Goal: Information Seeking & Learning: Learn about a topic

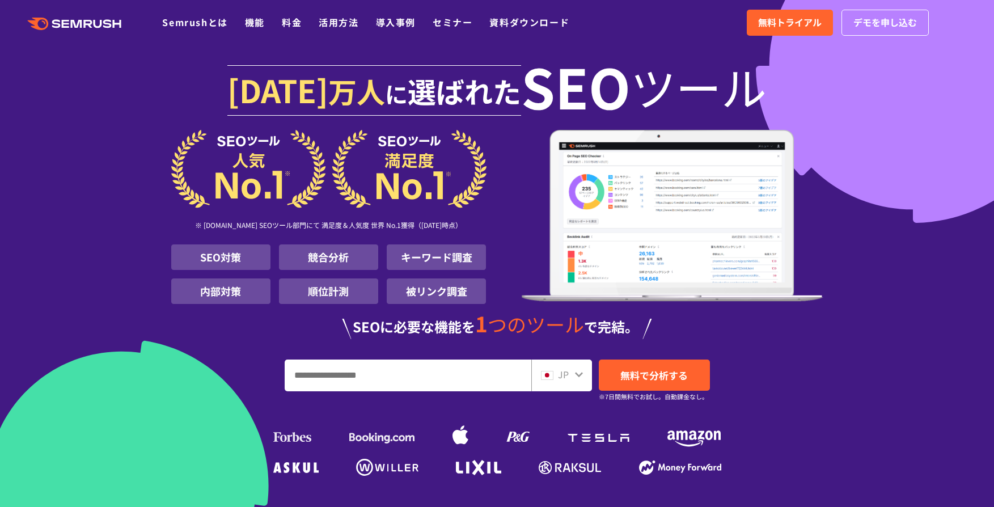
click at [396, 371] on input "URL、キーワードを入力してください" at bounding box center [408, 375] width 246 height 31
paste input "**********"
type input "**********"
click at [648, 372] on span "無料で分析する" at bounding box center [653, 375] width 67 height 14
